Goal: Obtain resource: Download file/media

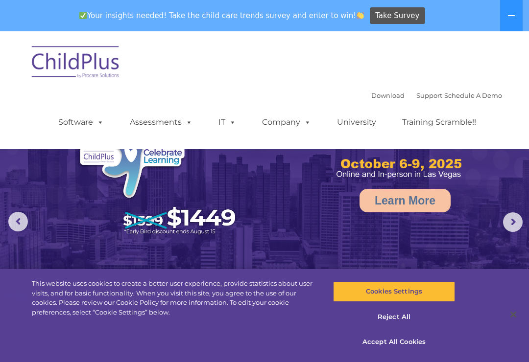
select select "MEDIUM"
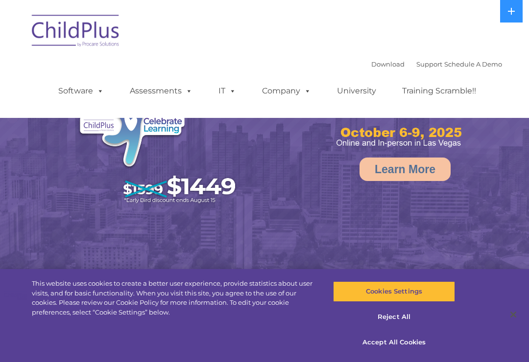
select select "MEDIUM"
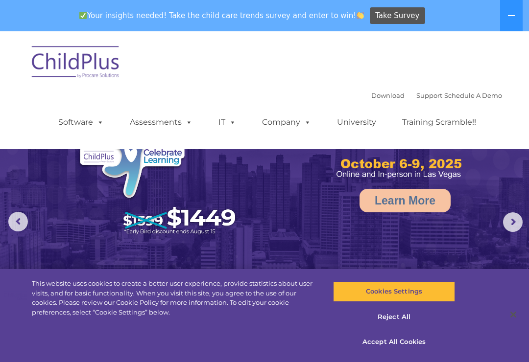
click at [512, 22] on button at bounding box center [511, 15] width 23 height 31
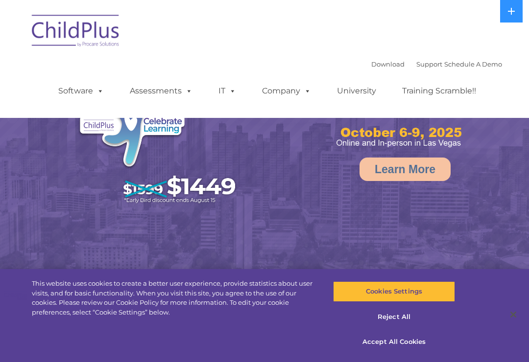
select select "MEDIUM"
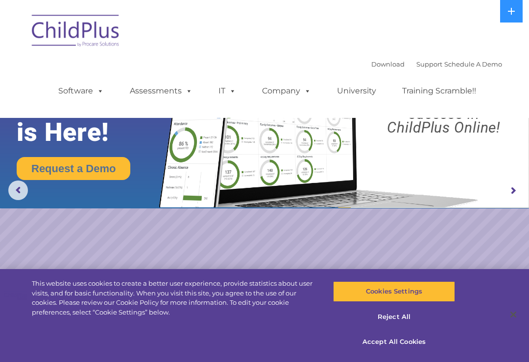
click at [513, 13] on icon at bounding box center [511, 11] width 8 height 8
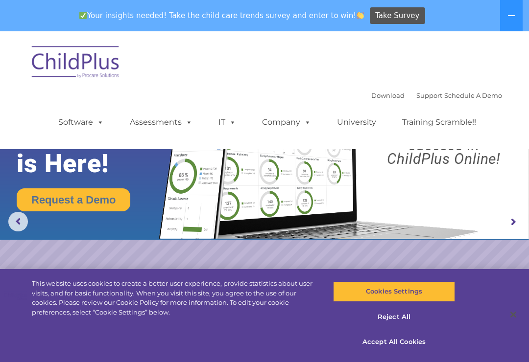
click at [508, 18] on icon at bounding box center [511, 16] width 8 height 8
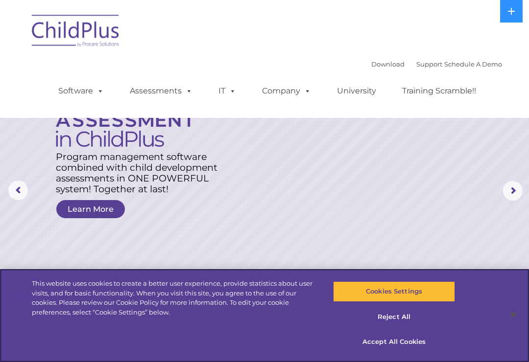
click at [404, 341] on button "Accept All Cookies" at bounding box center [393, 342] width 121 height 21
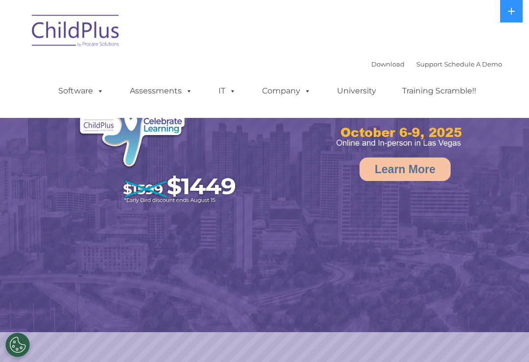
select select "MEDIUM"
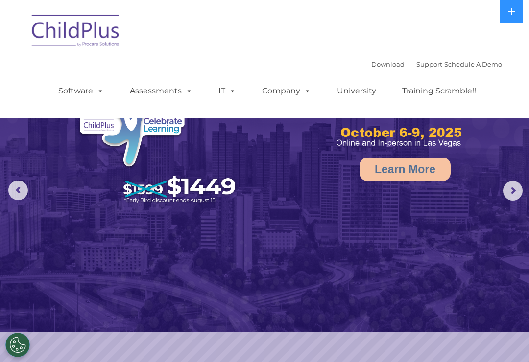
click at [371, 68] on link "Download" at bounding box center [387, 64] width 33 height 8
